Goal: Manage account settings

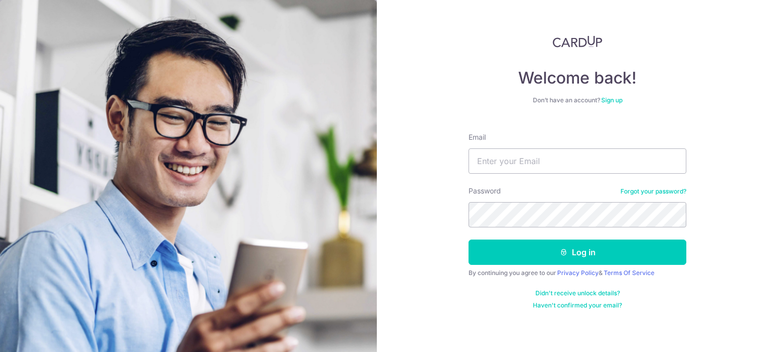
click at [521, 162] on input "Email" at bounding box center [578, 160] width 218 height 25
type input "[EMAIL_ADDRESS][DOMAIN_NAME]"
click at [469, 240] on button "Log in" at bounding box center [578, 252] width 218 height 25
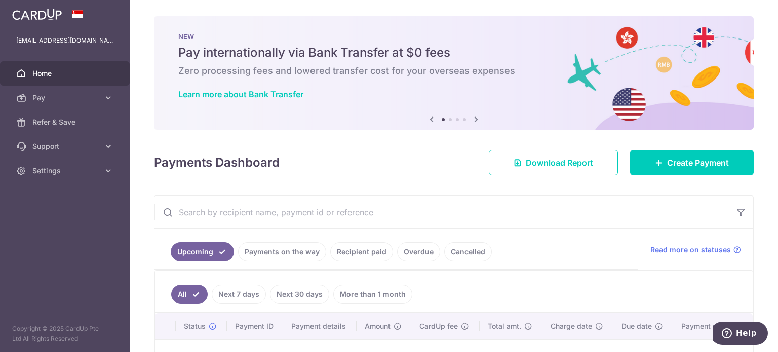
scroll to position [51, 0]
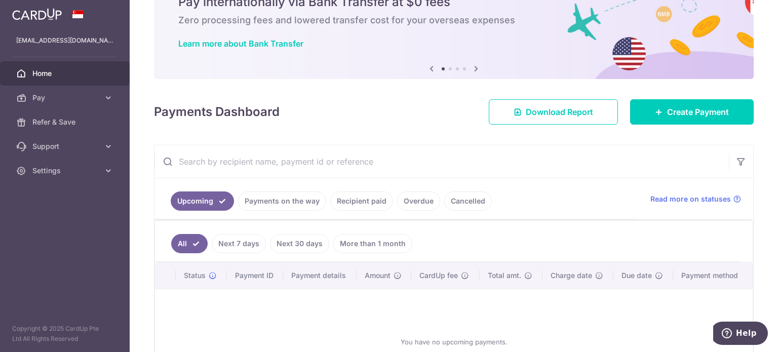
click at [414, 196] on link "Overdue" at bounding box center [418, 201] width 43 height 19
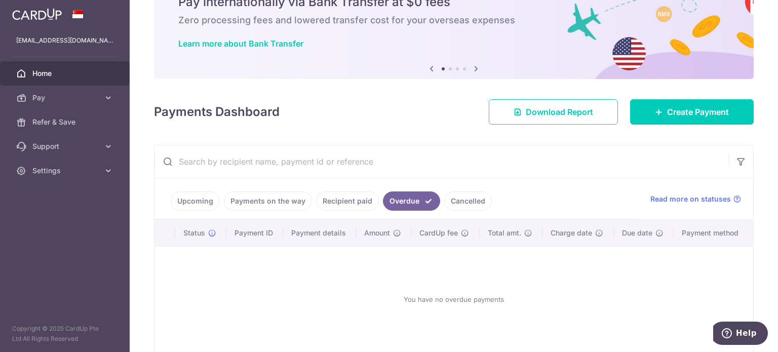
drag, startPoint x: 199, startPoint y: 200, endPoint x: 137, endPoint y: 192, distance: 62.4
click at [187, 203] on link "Upcoming" at bounding box center [195, 201] width 49 height 19
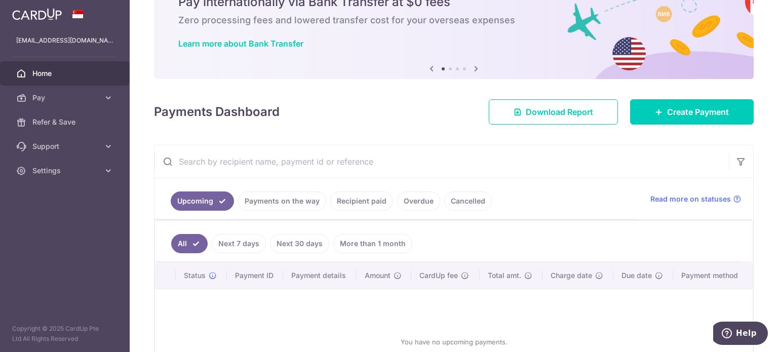
click at [271, 194] on link "Payments on the way" at bounding box center [282, 201] width 88 height 19
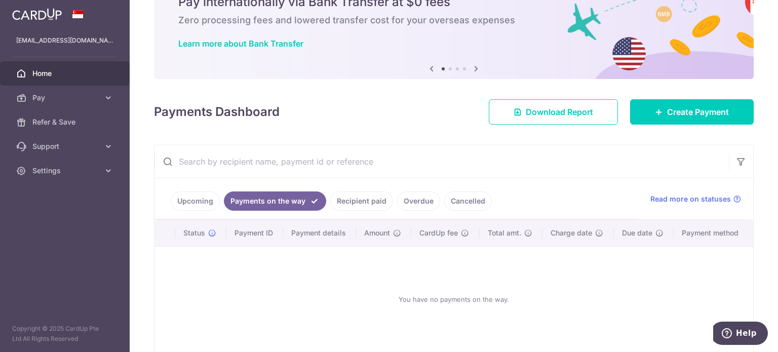
click at [274, 199] on link "Payments on the way" at bounding box center [275, 201] width 102 height 19
drag, startPoint x: 282, startPoint y: 194, endPoint x: 353, endPoint y: 200, distance: 71.2
click at [294, 196] on link "Payments on the way" at bounding box center [275, 201] width 102 height 19
click at [358, 200] on link "Recipient paid" at bounding box center [361, 201] width 63 height 19
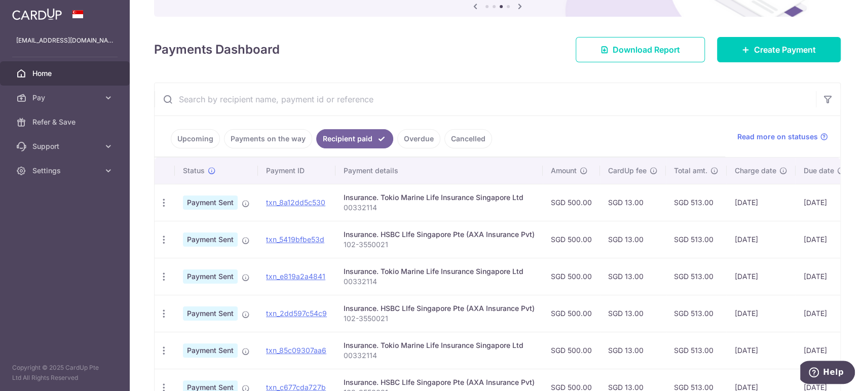
scroll to position [95, 0]
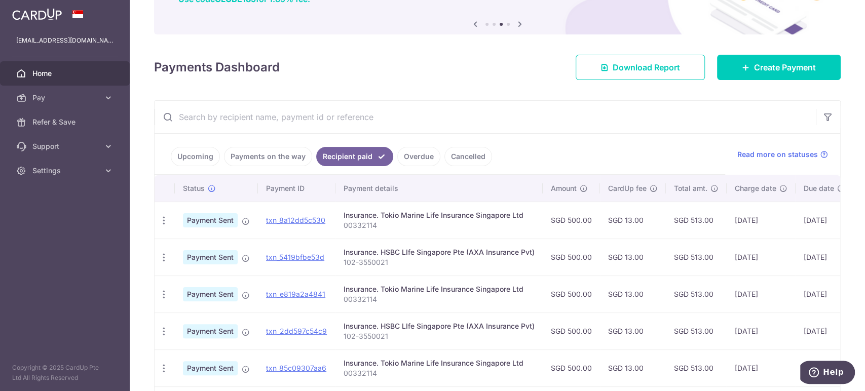
click at [422, 153] on link "Overdue" at bounding box center [418, 156] width 43 height 19
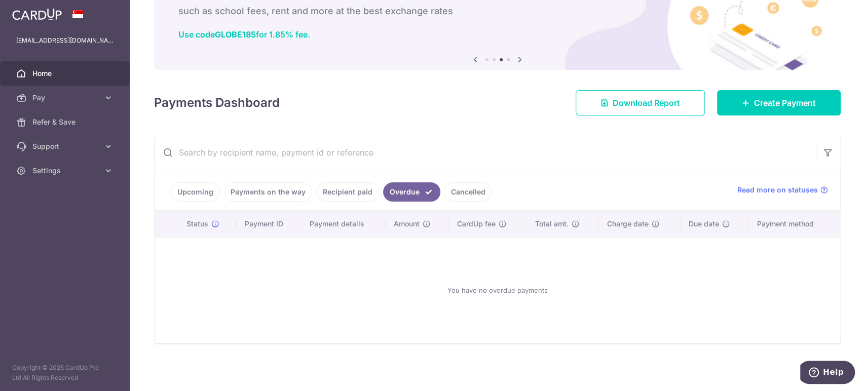
click at [352, 186] on link "Recipient paid" at bounding box center [347, 191] width 63 height 19
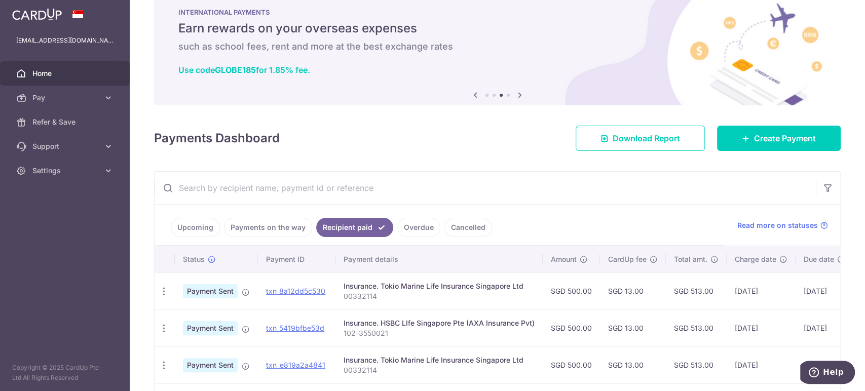
scroll to position [95, 0]
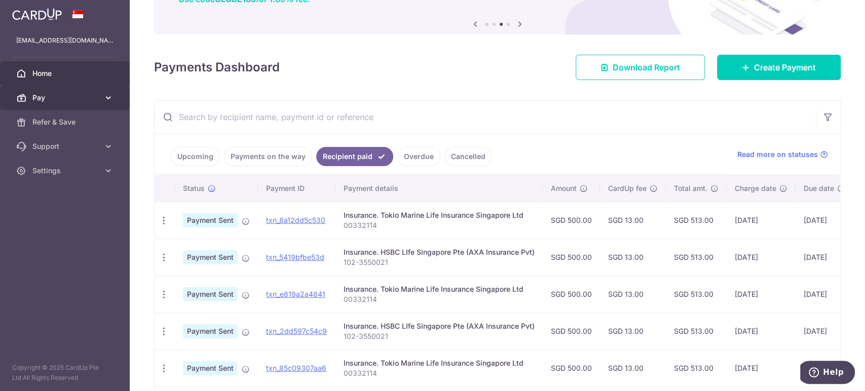
click at [63, 93] on span "Pay" at bounding box center [65, 98] width 67 height 10
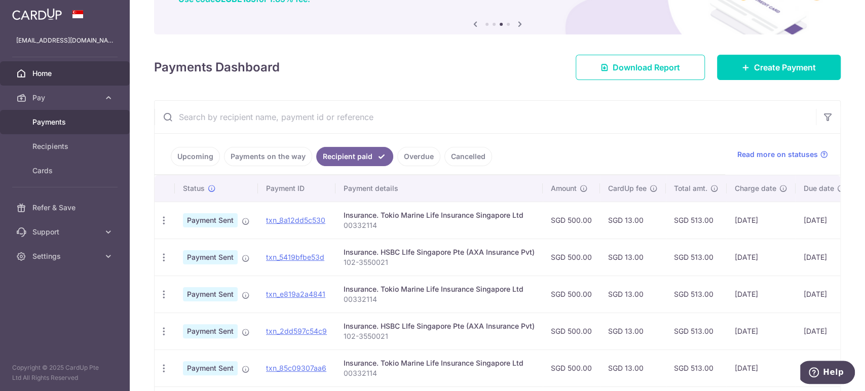
click at [43, 125] on span "Payments" at bounding box center [65, 122] width 67 height 10
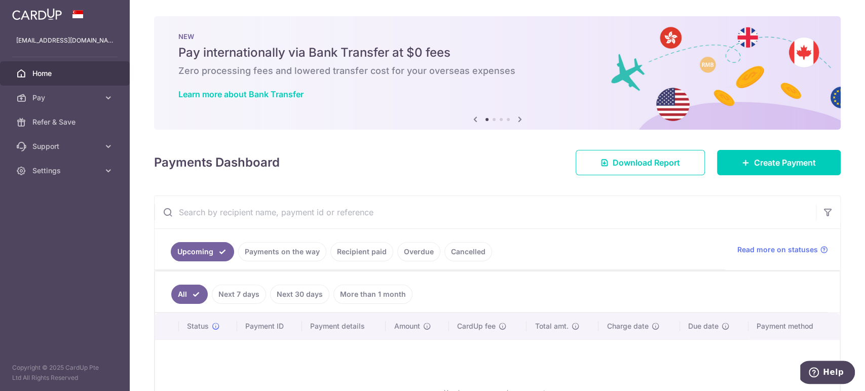
click at [283, 257] on link "Payments on the way" at bounding box center [282, 251] width 88 height 19
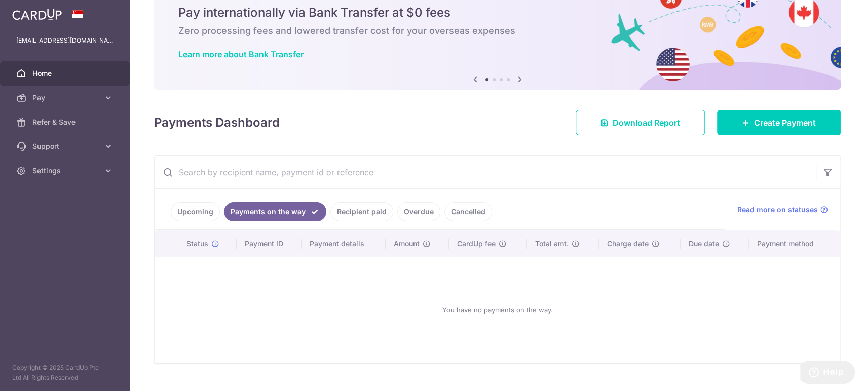
scroll to position [60, 0]
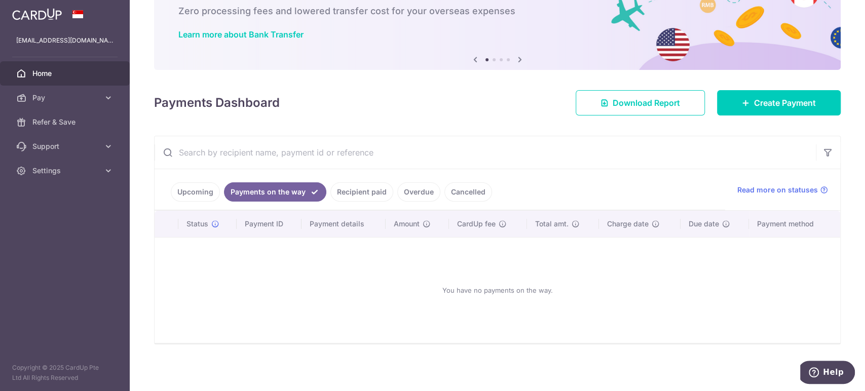
click at [375, 197] on link "Recipient paid" at bounding box center [361, 191] width 63 height 19
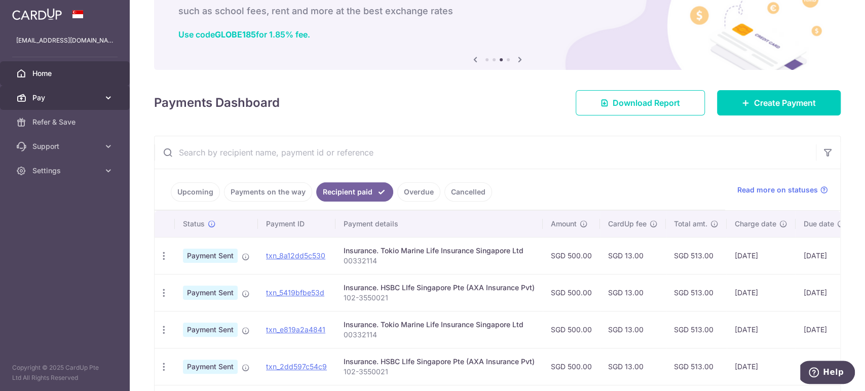
click at [107, 94] on icon at bounding box center [108, 98] width 10 height 10
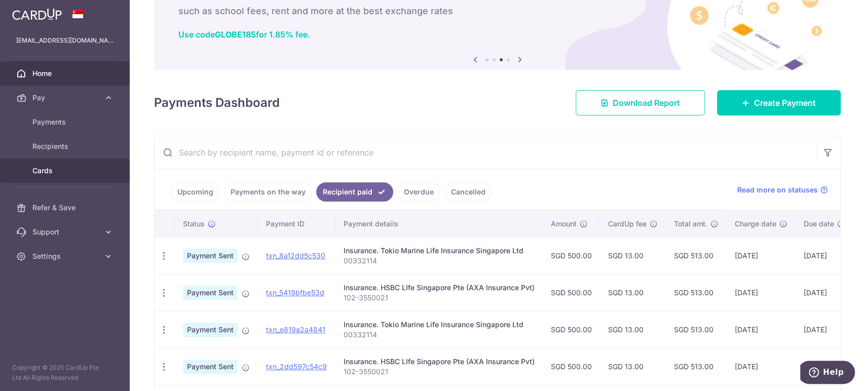
click at [48, 172] on span "Cards" at bounding box center [65, 171] width 67 height 10
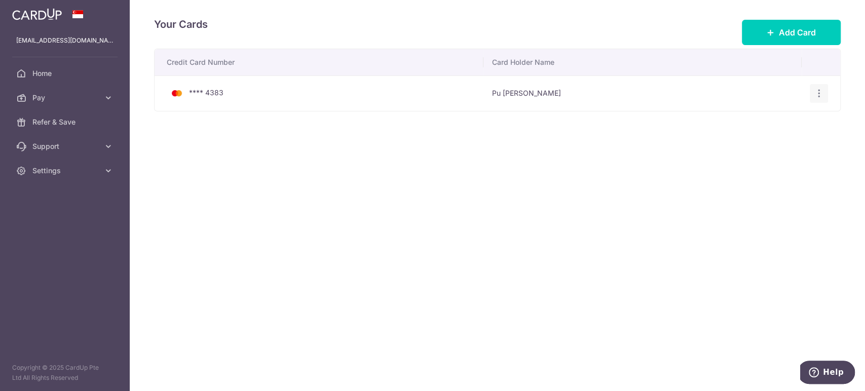
click at [823, 90] on icon "button" at bounding box center [819, 93] width 11 height 11
click at [762, 125] on span "View/Edit" at bounding box center [784, 122] width 69 height 12
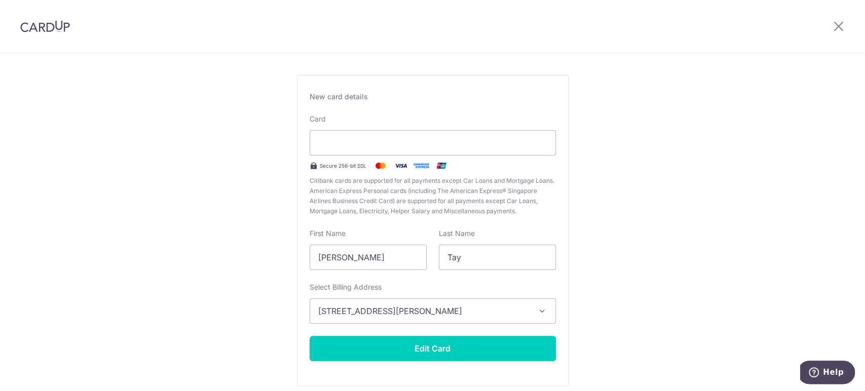
scroll to position [87, 0]
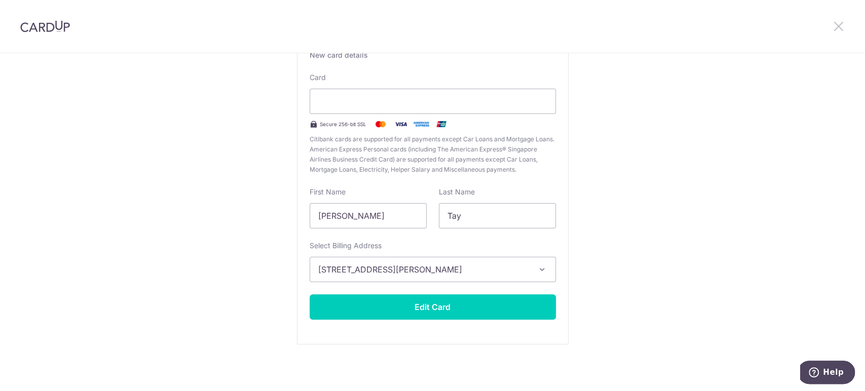
click at [835, 22] on icon at bounding box center [839, 26] width 12 height 13
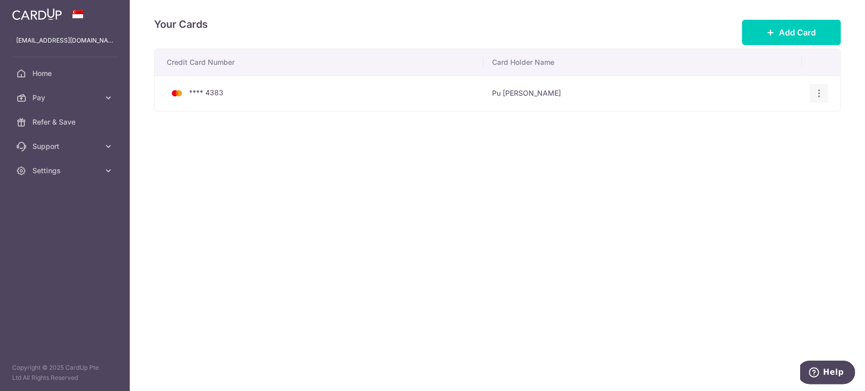
click at [820, 92] on icon "button" at bounding box center [819, 93] width 11 height 11
click at [754, 149] on span "Delete" at bounding box center [784, 146] width 69 height 12
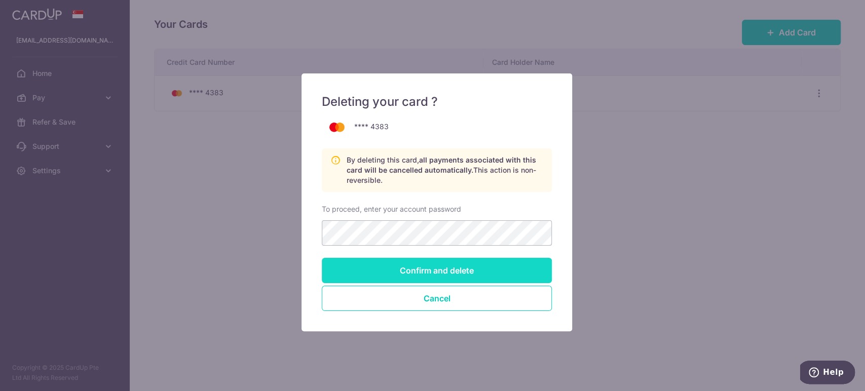
click at [448, 273] on input "Confirm and delete" at bounding box center [437, 270] width 230 height 25
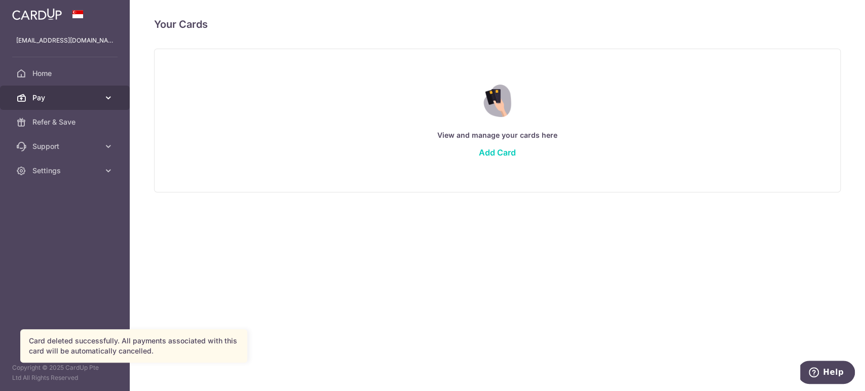
click at [81, 96] on span "Pay" at bounding box center [65, 98] width 67 height 10
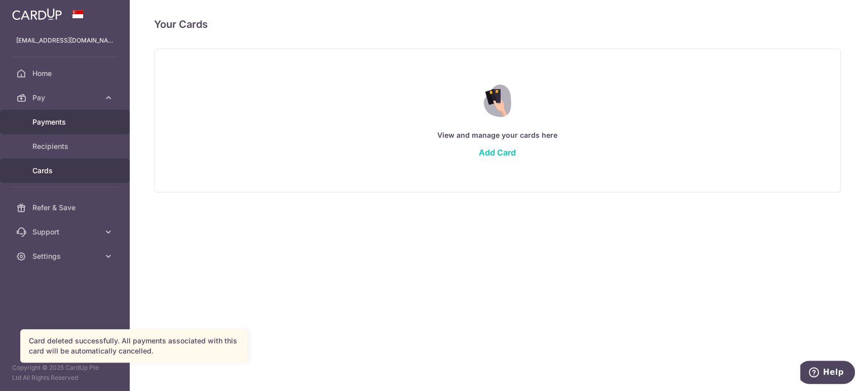
click at [65, 122] on span "Payments" at bounding box center [65, 122] width 67 height 10
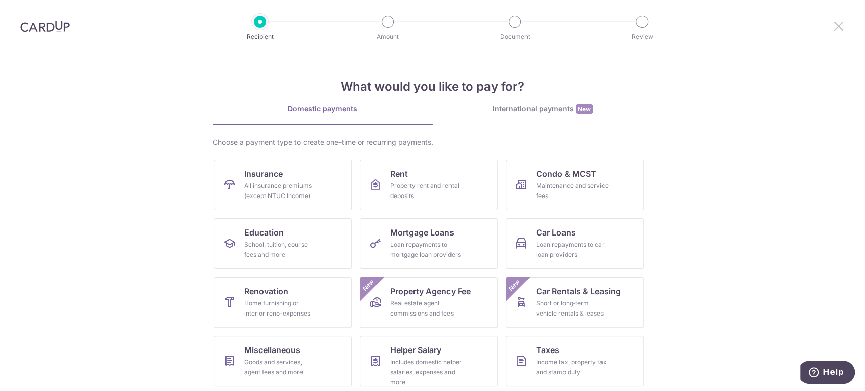
click at [835, 26] on icon at bounding box center [839, 26] width 12 height 13
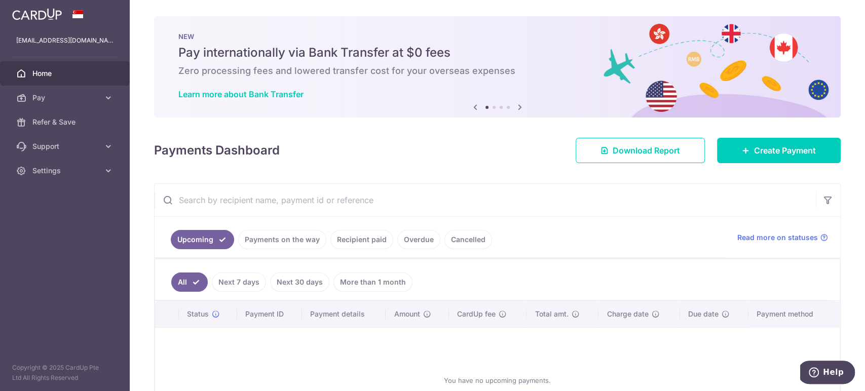
click at [300, 236] on link "Payments on the way" at bounding box center [282, 239] width 88 height 19
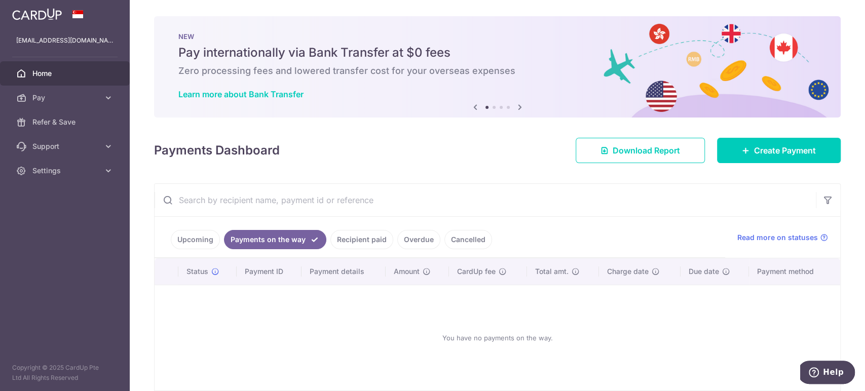
click at [362, 242] on link "Recipient paid" at bounding box center [361, 239] width 63 height 19
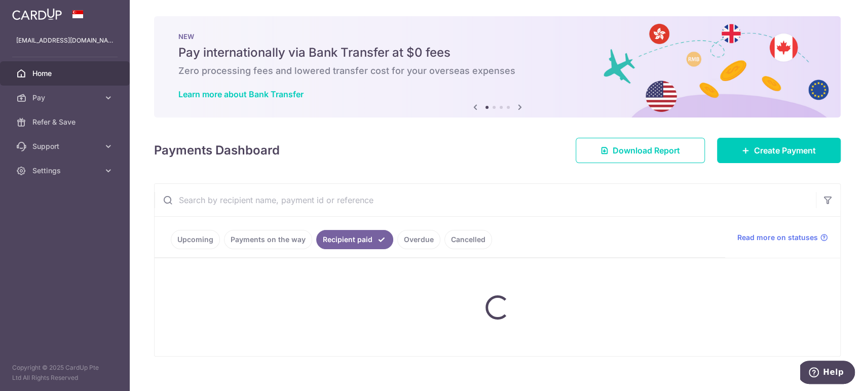
click at [419, 235] on link "Overdue" at bounding box center [418, 239] width 43 height 19
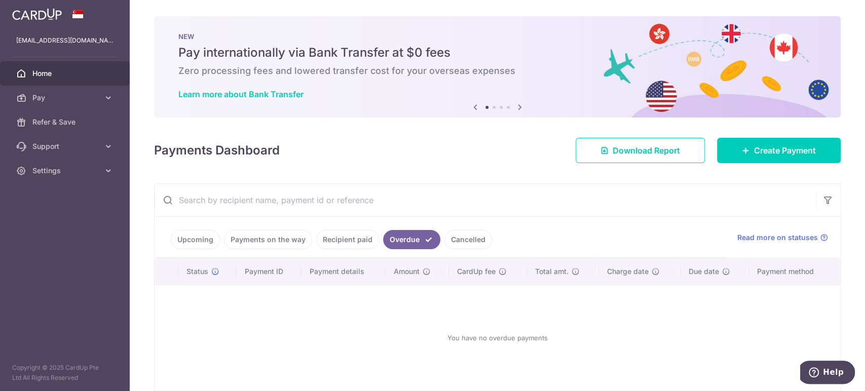
click at [345, 242] on link "Recipient paid" at bounding box center [347, 239] width 63 height 19
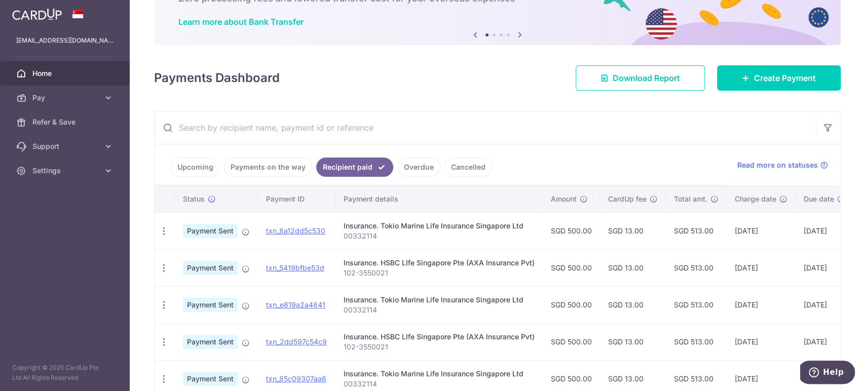
scroll to position [74, 0]
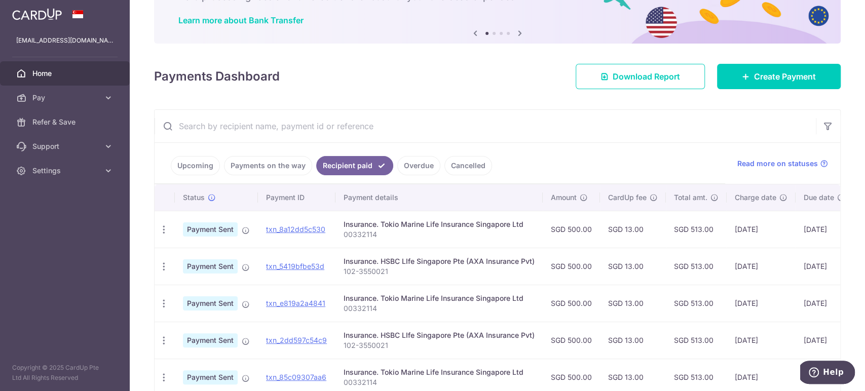
drag, startPoint x: 764, startPoint y: 342, endPoint x: 711, endPoint y: 350, distance: 52.9
click at [711, 350] on tr "PDF Receipt Payment Sent txn_2dd597c54c9 Insurance. HSBC LIfe Singapore Pte (AX…" at bounding box center [543, 340] width 776 height 37
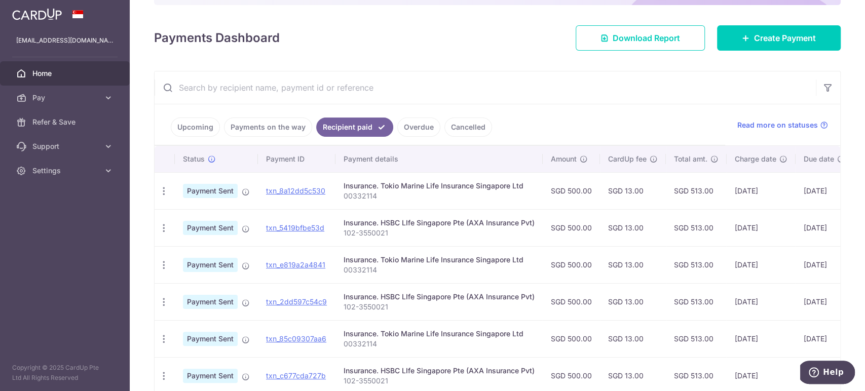
scroll to position [169, 0]
